Goal: Task Accomplishment & Management: Complete application form

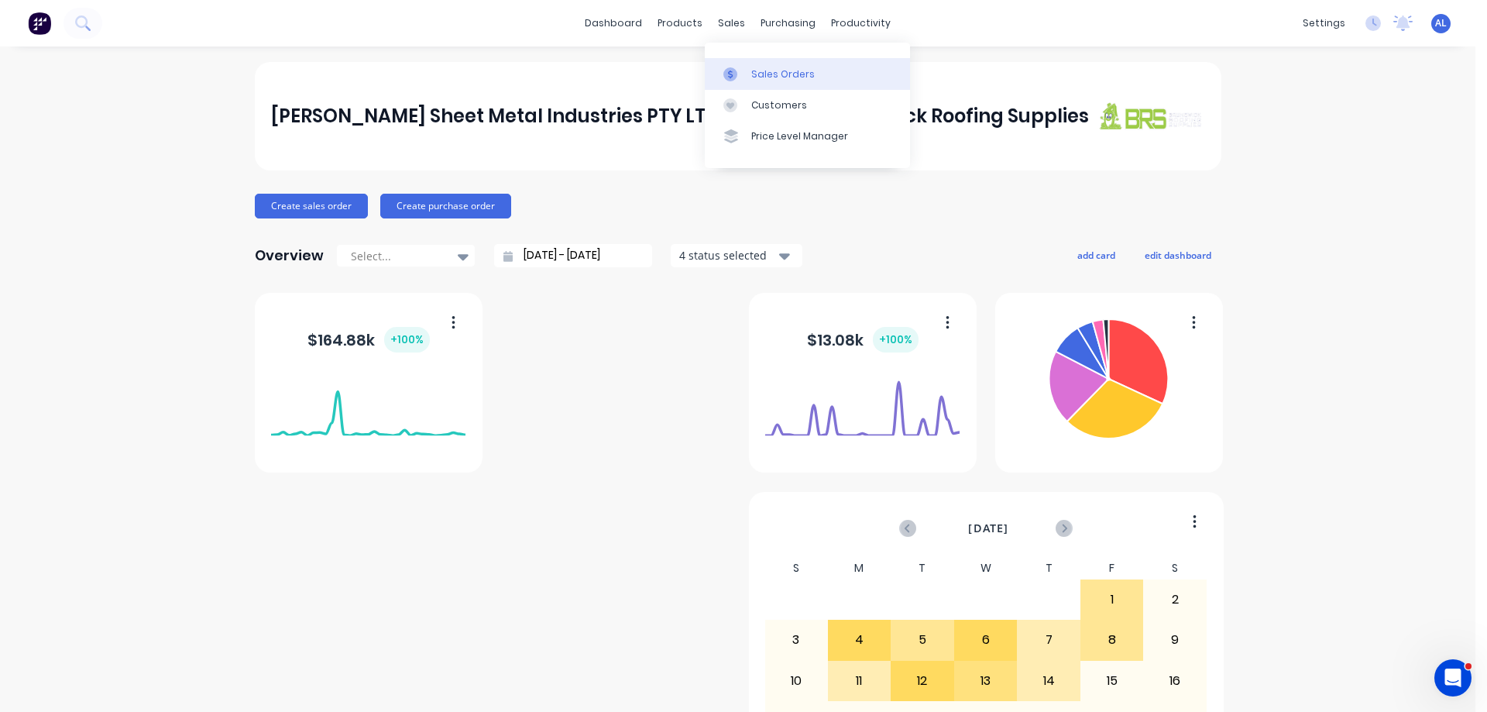
click at [780, 70] on div "Sales Orders" at bounding box center [782, 74] width 63 height 14
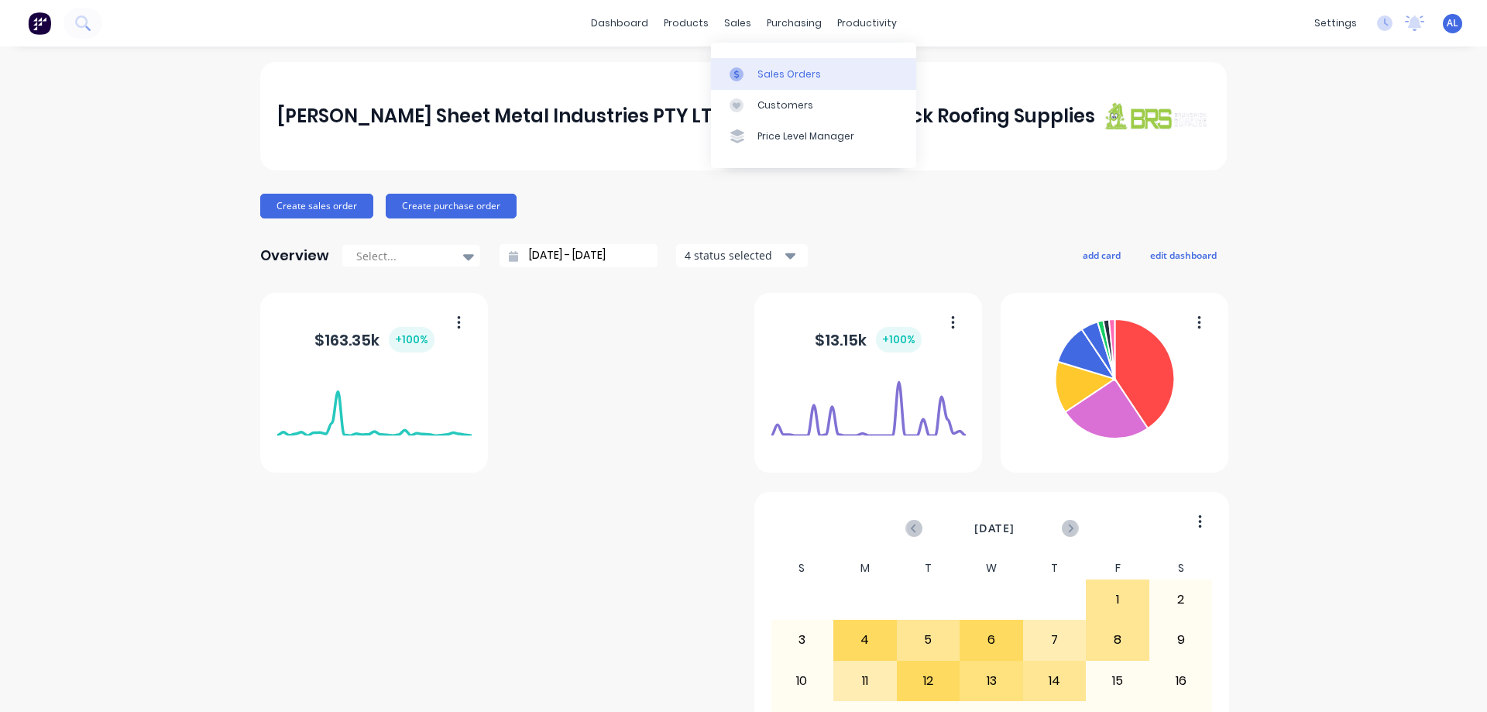
click at [788, 69] on div "Sales Orders" at bounding box center [788, 74] width 63 height 14
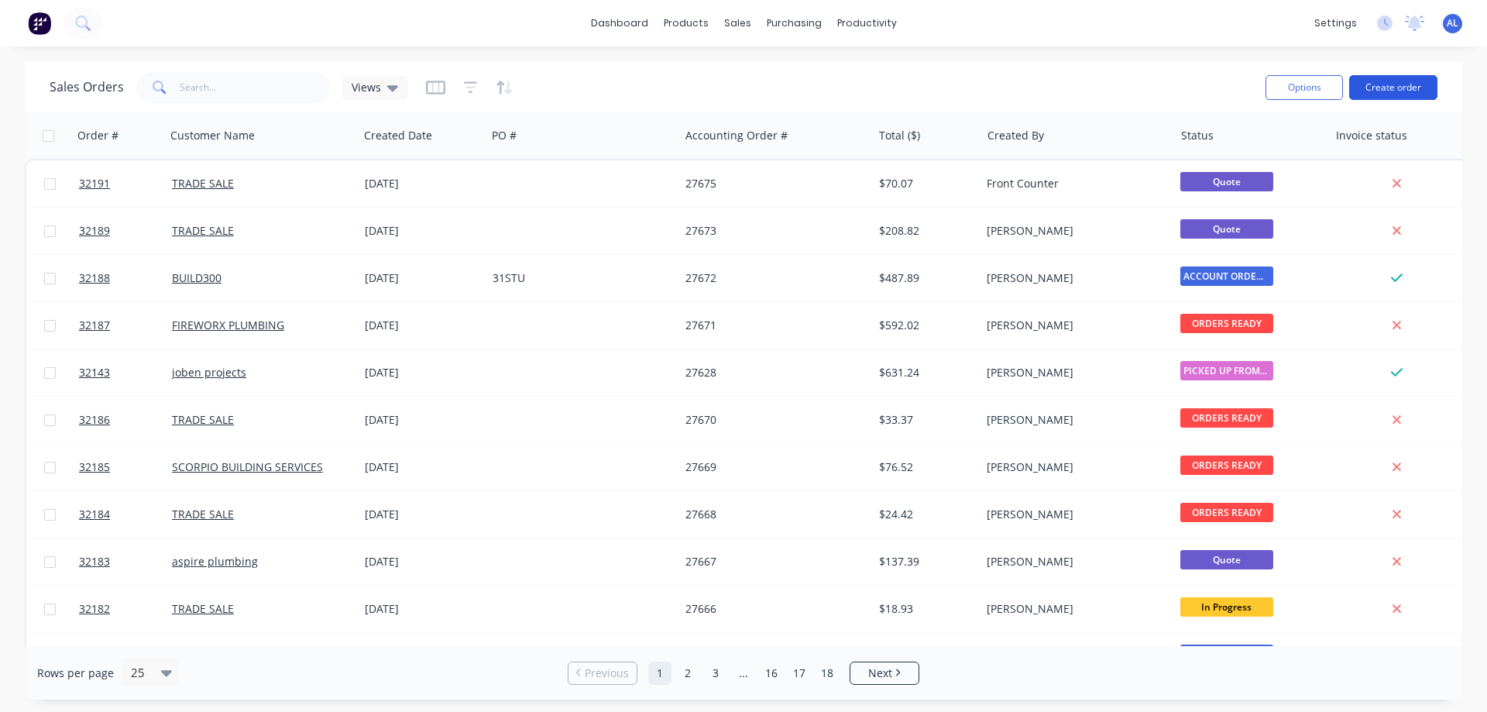
click at [1400, 89] on button "Create order" at bounding box center [1393, 87] width 88 height 25
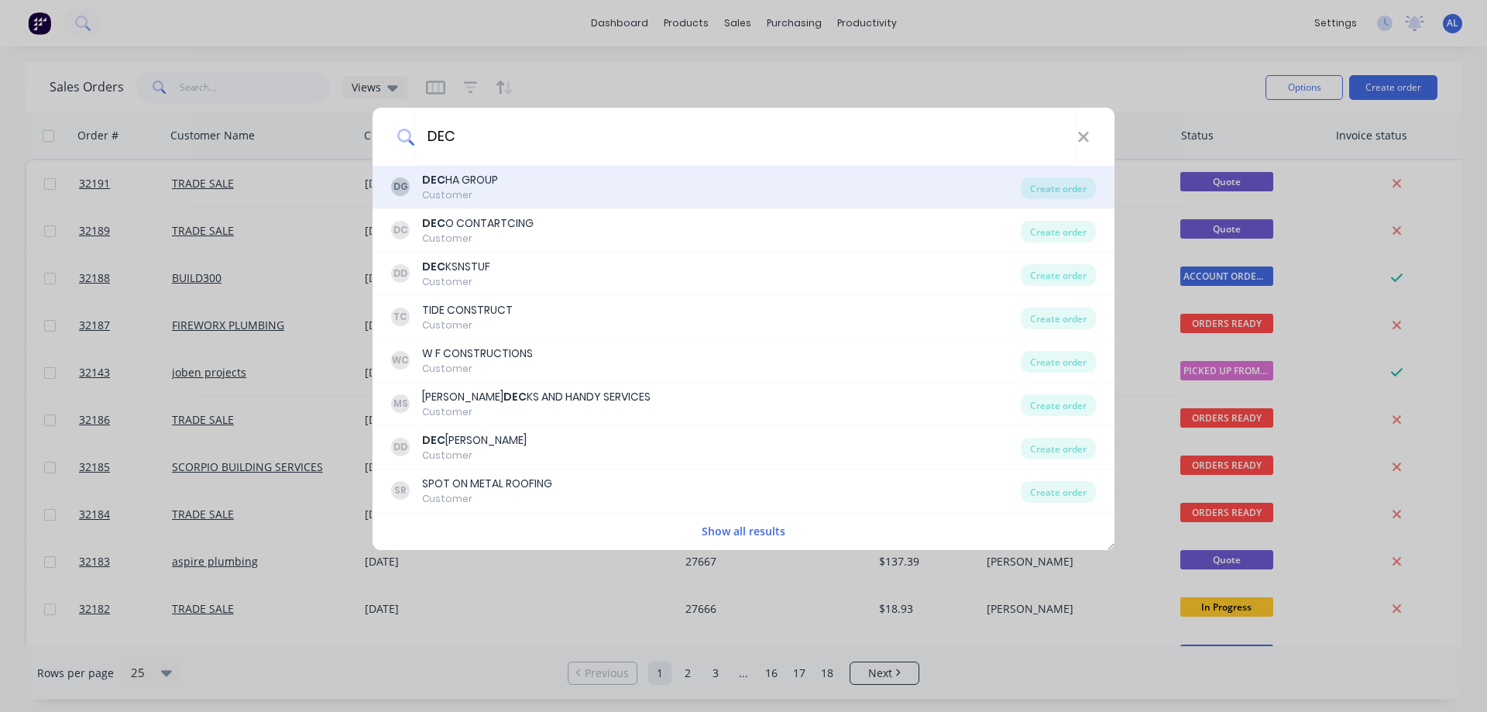
type input "DEC"
click at [499, 180] on div "DG DEC HA GROUP Customer" at bounding box center [706, 187] width 630 height 30
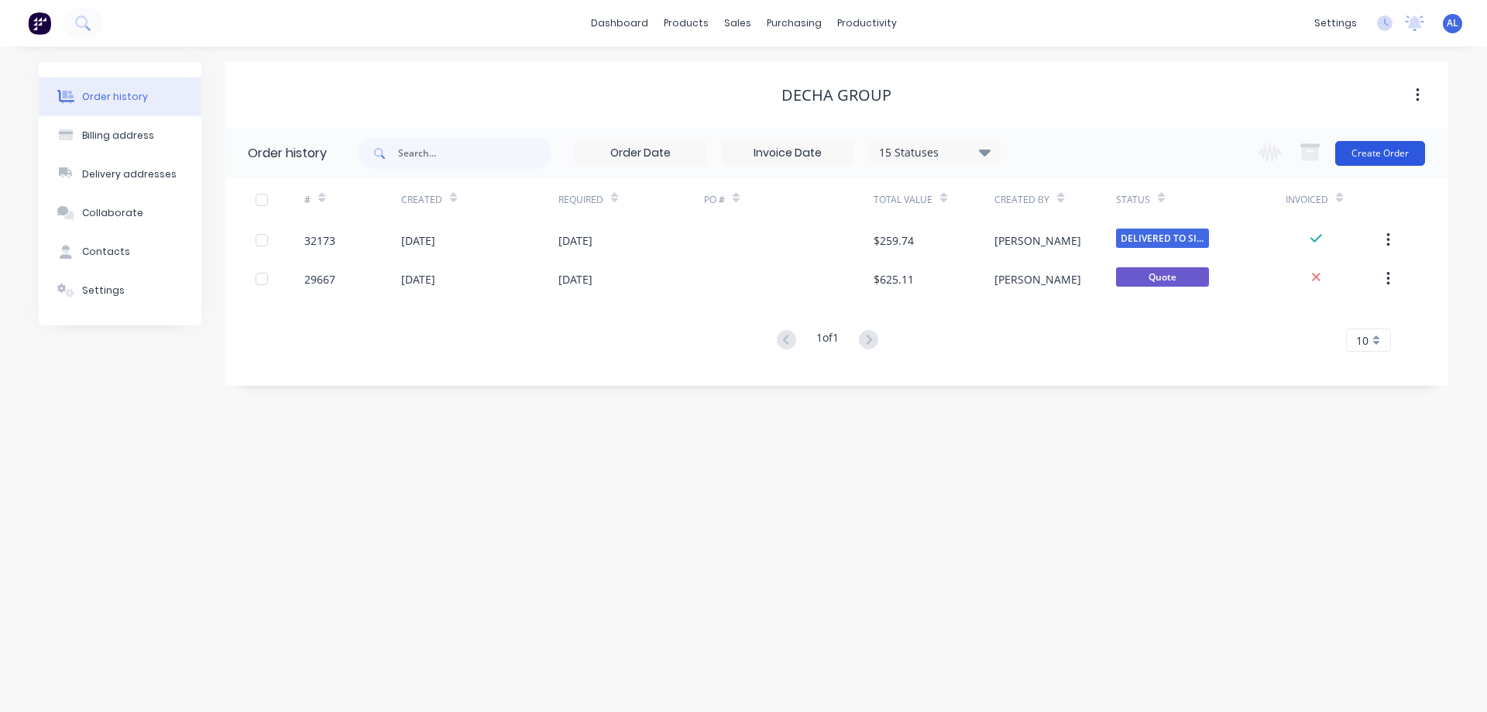
click at [1384, 153] on button "Create Order" at bounding box center [1380, 153] width 90 height 25
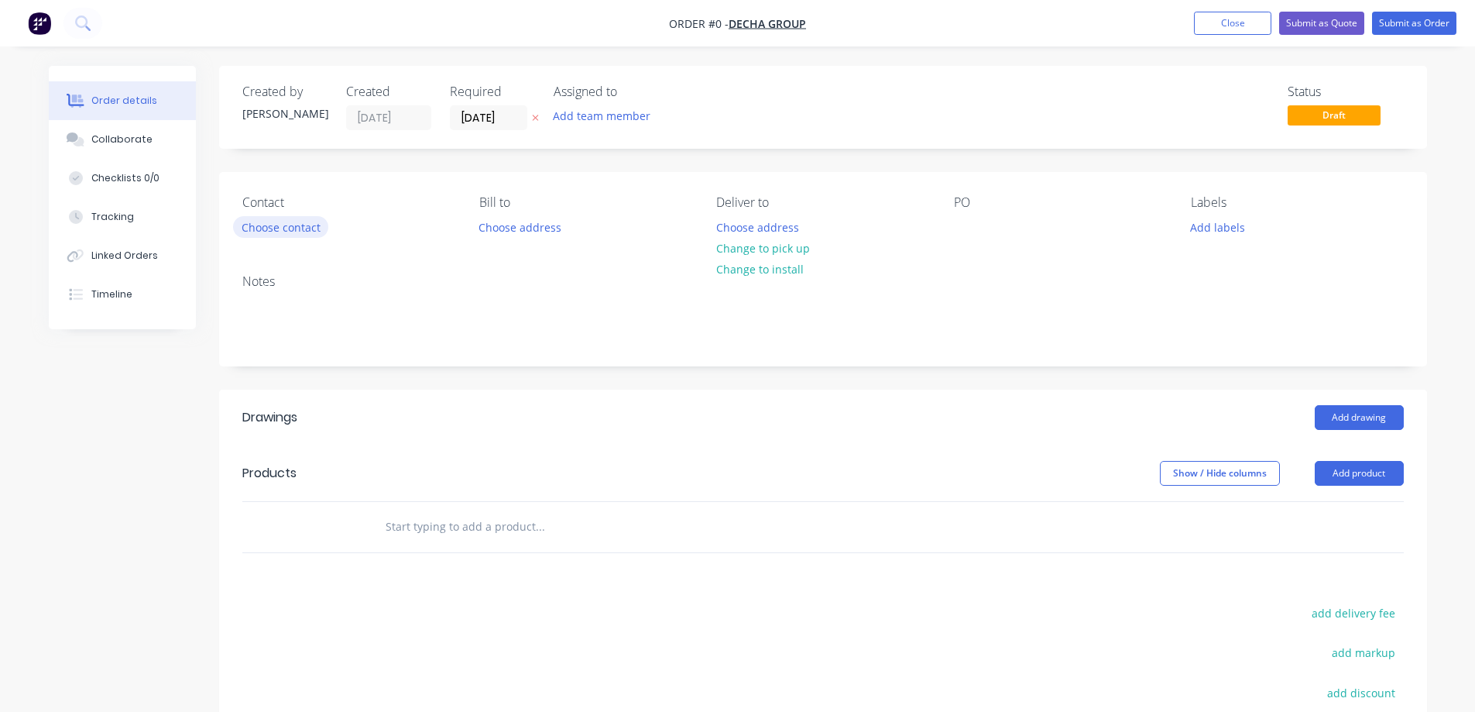
click at [281, 225] on button "Choose contact" at bounding box center [280, 226] width 95 height 21
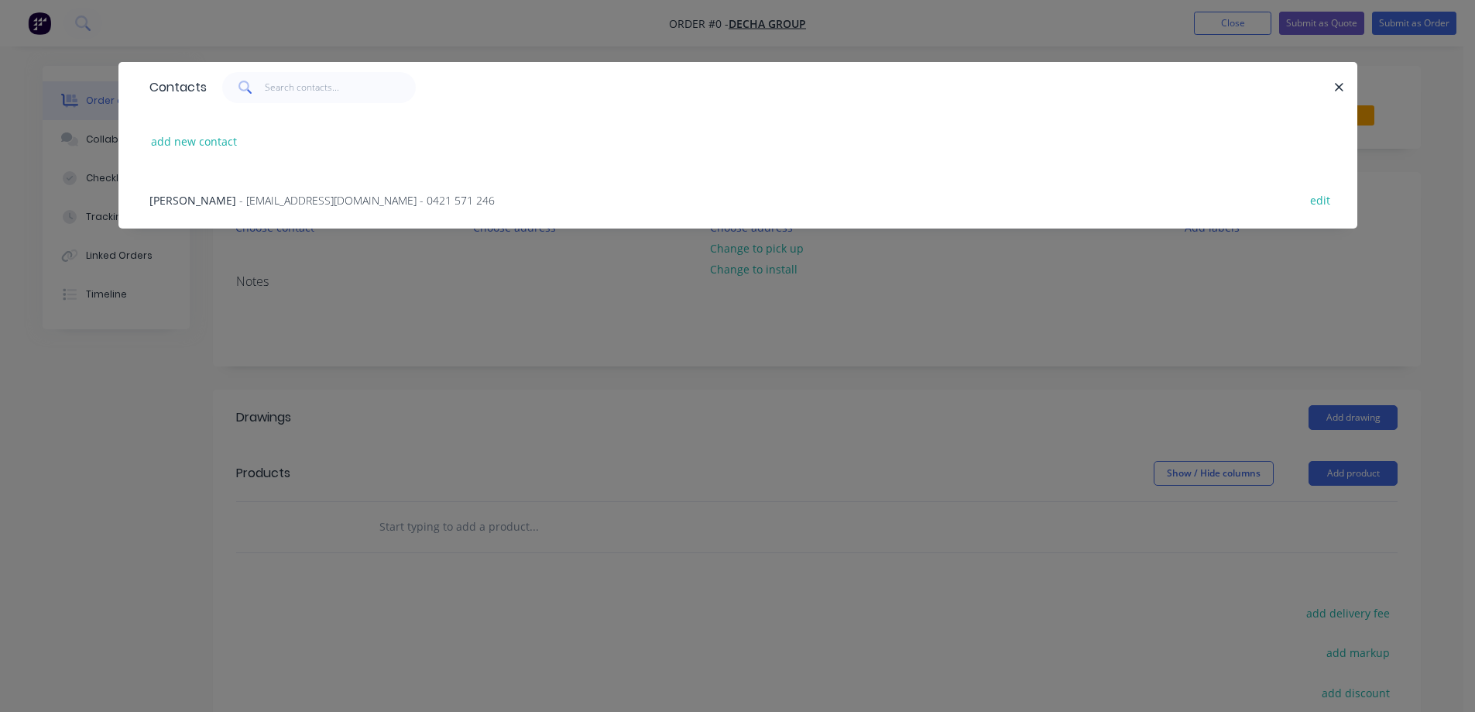
click at [239, 198] on span "- info@decha.au - 0421 571 246" at bounding box center [367, 200] width 256 height 15
